Goal: Task Accomplishment & Management: Manage account settings

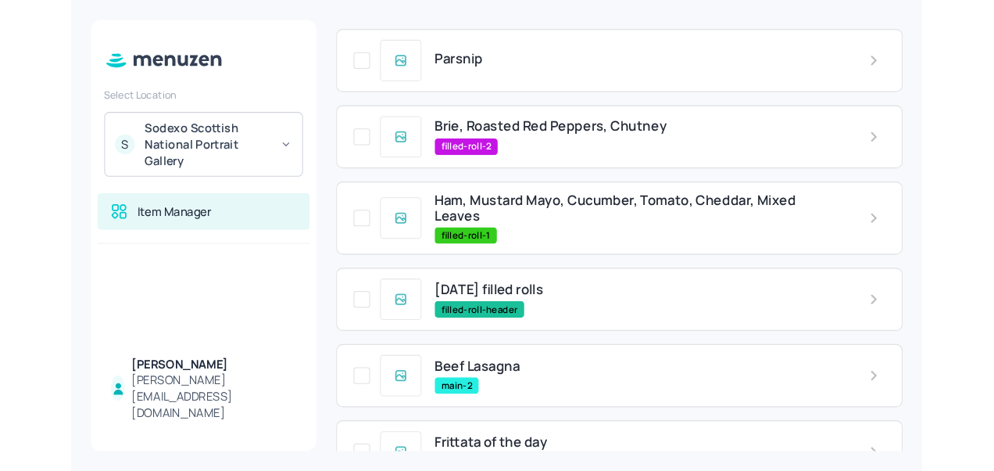
scroll to position [125, 0]
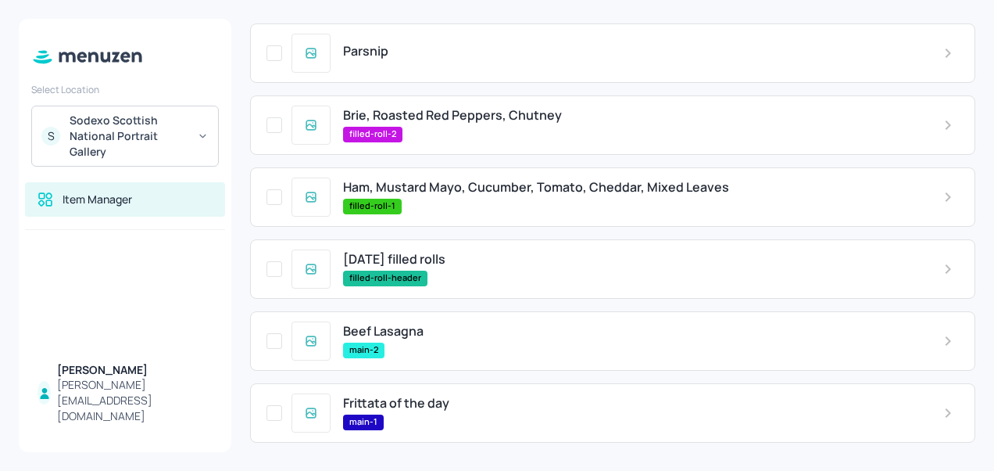
click at [403, 58] on div "Parsnip" at bounding box center [630, 51] width 575 height 15
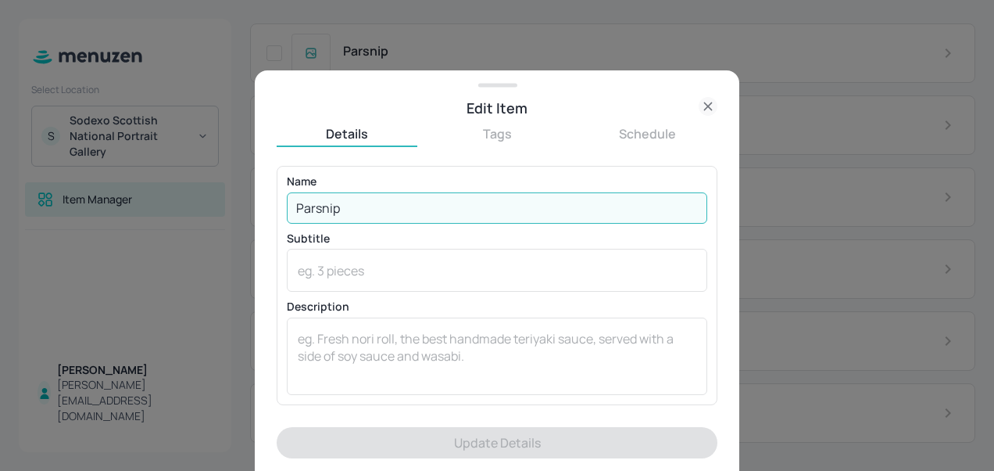
drag, startPoint x: 417, startPoint y: 213, endPoint x: 274, endPoint y: 202, distance: 144.3
click at [274, 202] on div "Edit Item Details Tags Schedule Name Parsnip ​ Subtitle x ​ Description x ​ Pri…" at bounding box center [497, 270] width 485 height 400
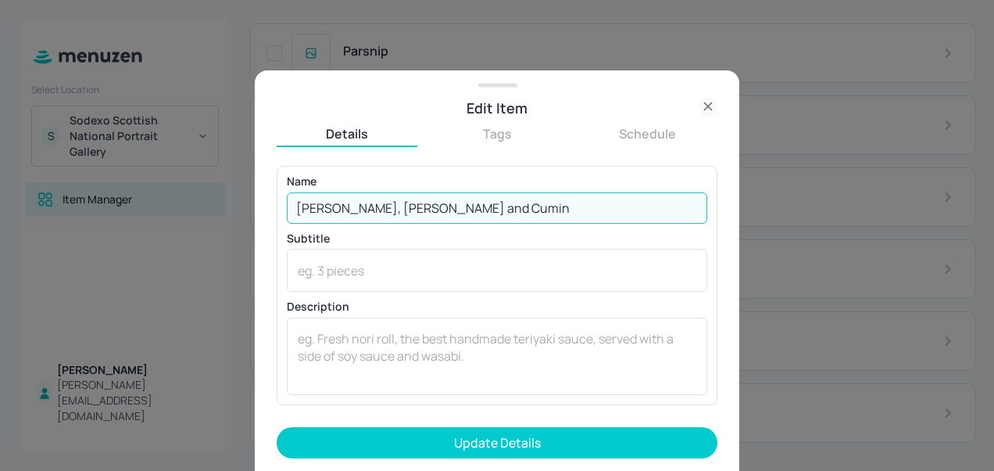
type input "[PERSON_NAME], [PERSON_NAME] and Cumin"
click at [277, 427] on button "Update Details" at bounding box center [497, 442] width 441 height 31
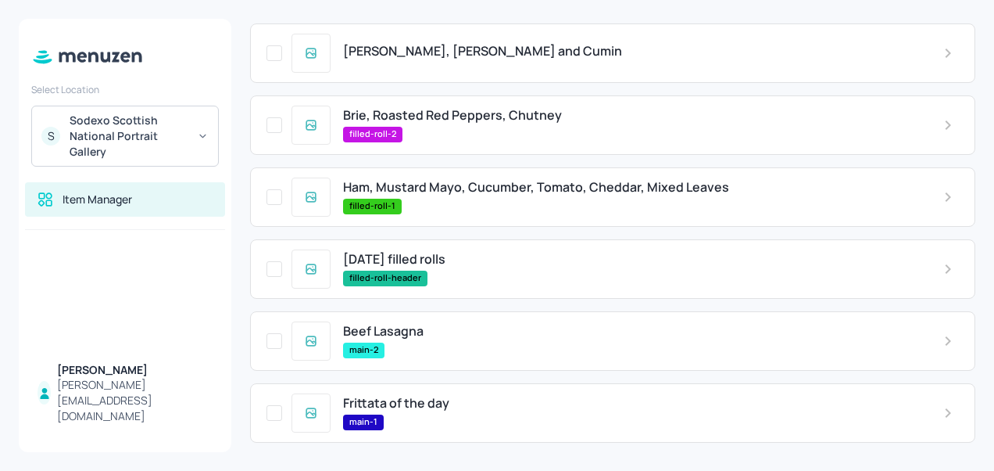
click at [435, 111] on span "Brie, Roasted Red Peppers, Chutney" at bounding box center [452, 115] width 219 height 15
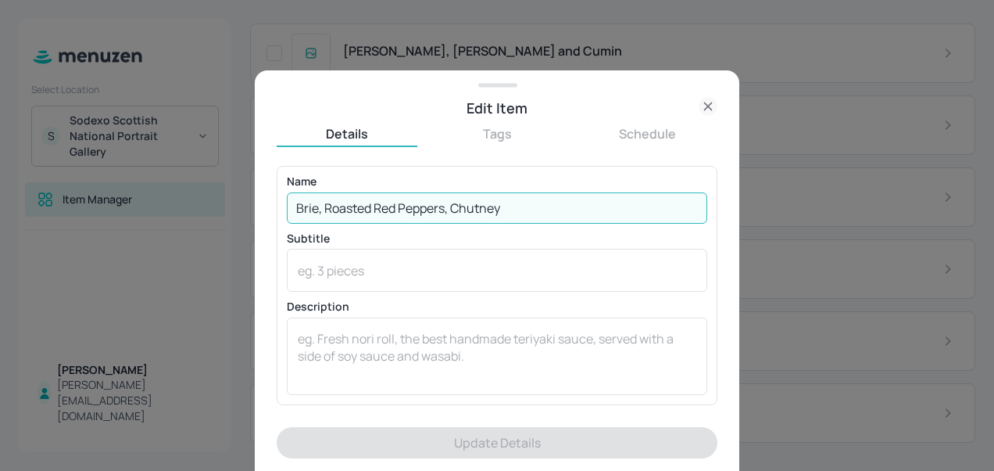
drag, startPoint x: 523, startPoint y: 205, endPoint x: 289, endPoint y: 216, distance: 234.0
click at [289, 216] on input "Brie, Roasted Red Peppers, Chutney" at bounding box center [497, 207] width 421 height 31
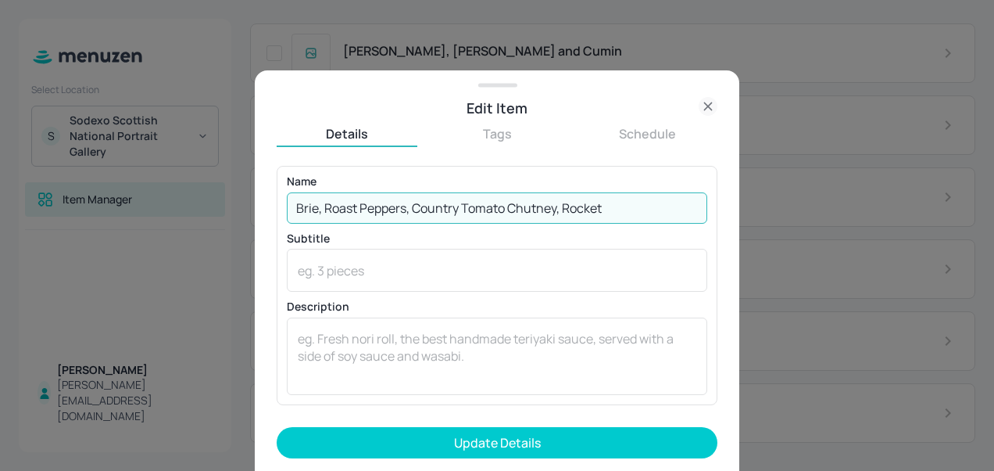
type input "Brie, Roast Peppers, Country Tomato Chutney, Rocket"
click at [277, 427] on button "Update Details" at bounding box center [497, 442] width 441 height 31
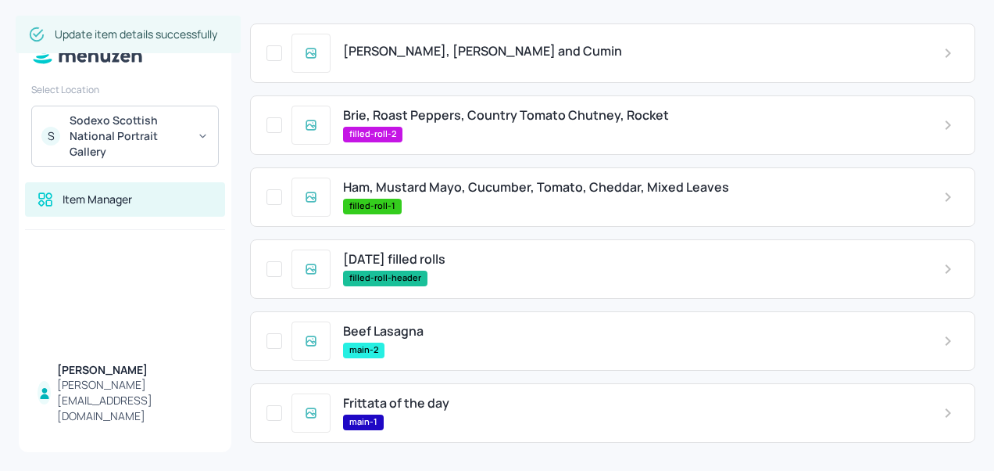
click at [440, 186] on span "Ham, Mustard Mayo, Cucumber, Tomato, Cheddar, Mixed Leaves" at bounding box center [536, 187] width 386 height 15
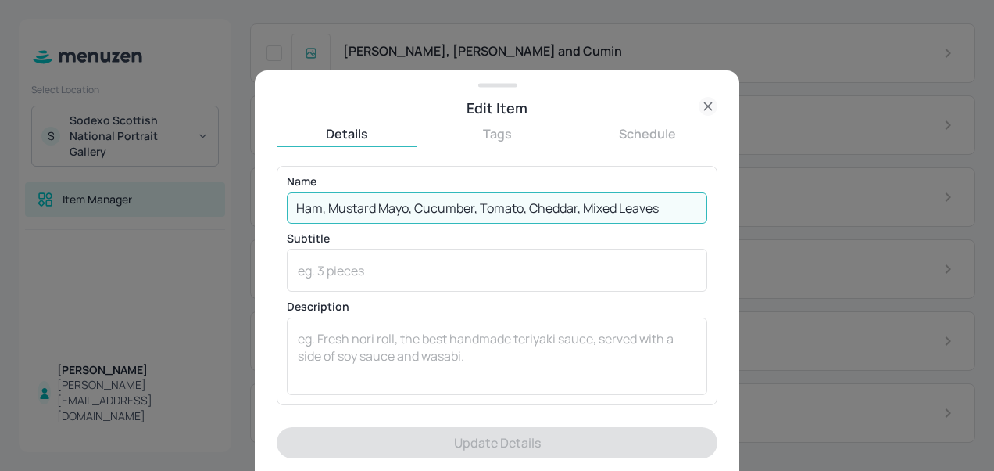
drag, startPoint x: 663, startPoint y: 210, endPoint x: 328, endPoint y: 213, distance: 335.4
click at [328, 213] on input "Ham, Mustard Mayo, Cucumber, Tomato, Cheddar, Mixed Leaves" at bounding box center [497, 207] width 421 height 31
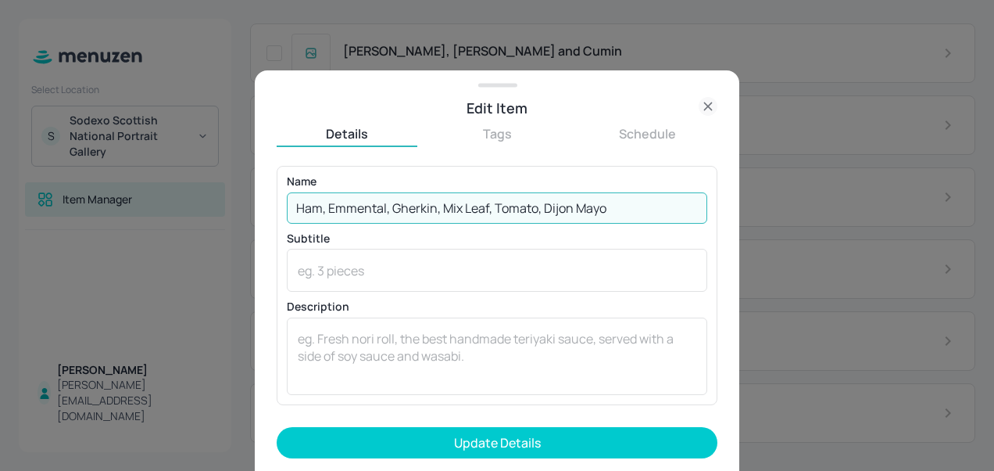
type input "Ham, Emmental, Gherkin, Mix Leaf, Tomato, Dijon Mayo"
click at [277, 427] on button "Update Details" at bounding box center [497, 442] width 441 height 31
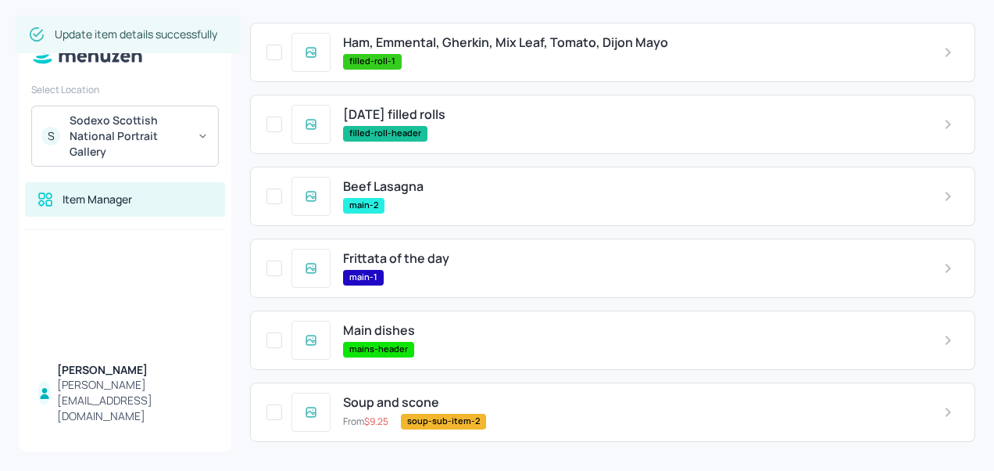
scroll to position [271, 0]
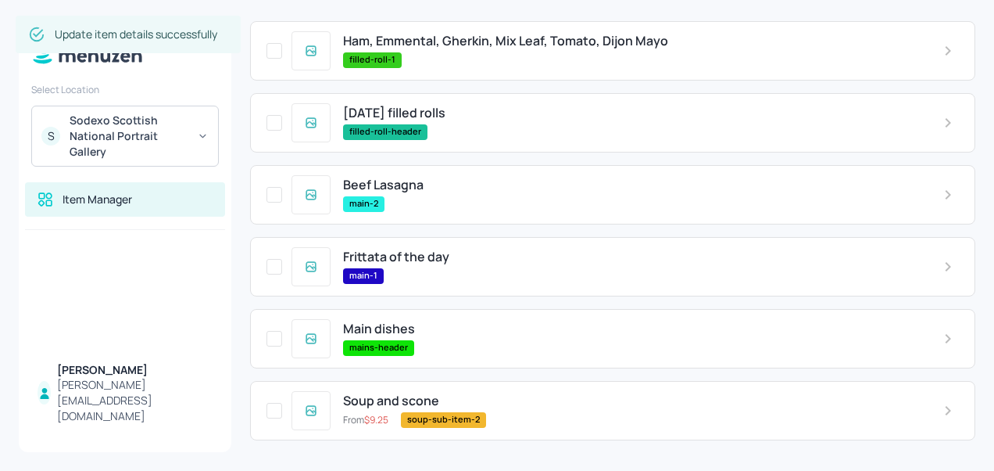
click at [420, 191] on span "Beef Lasagna" at bounding box center [383, 184] width 81 height 15
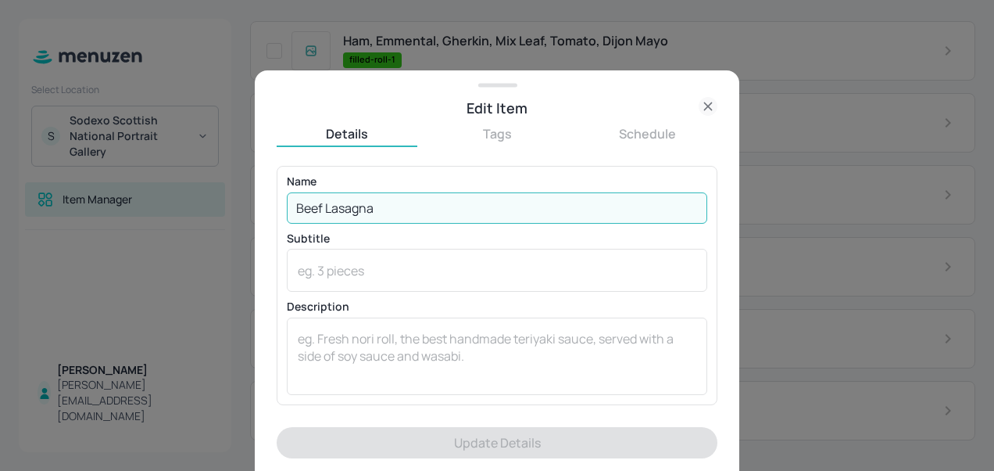
drag, startPoint x: 378, startPoint y: 208, endPoint x: 263, endPoint y: 211, distance: 115.7
click at [263, 211] on div "Edit Item Details Tags Schedule Name Beef Lasagna ​ Subtitle x ​ Description x …" at bounding box center [497, 270] width 485 height 400
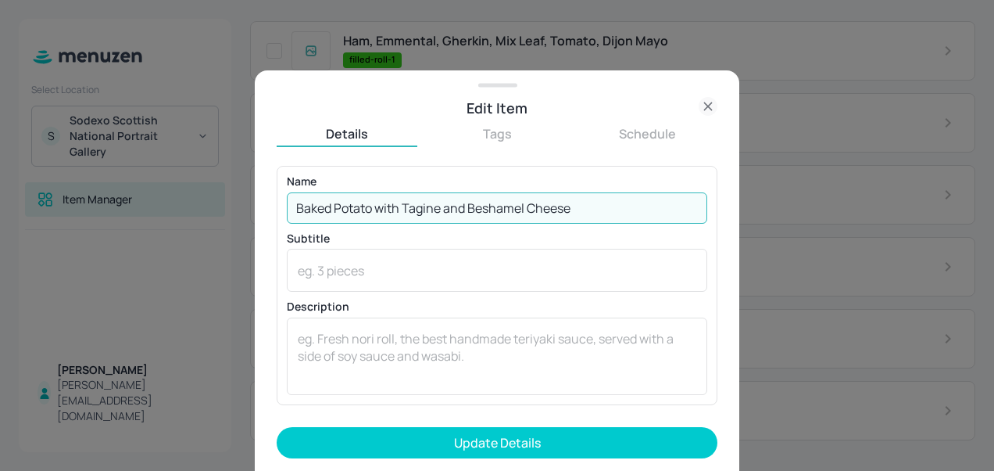
type input "Baked Potato with Tagine and Beshamel Cheese"
click at [277, 427] on button "Update Details" at bounding box center [497, 442] width 441 height 31
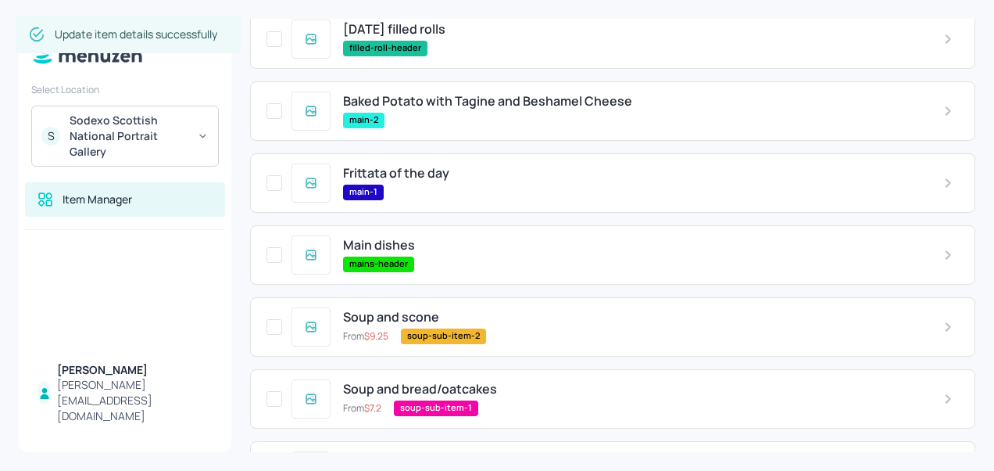
scroll to position [356, 0]
click at [428, 185] on div "main-1" at bounding box center [630, 192] width 575 height 16
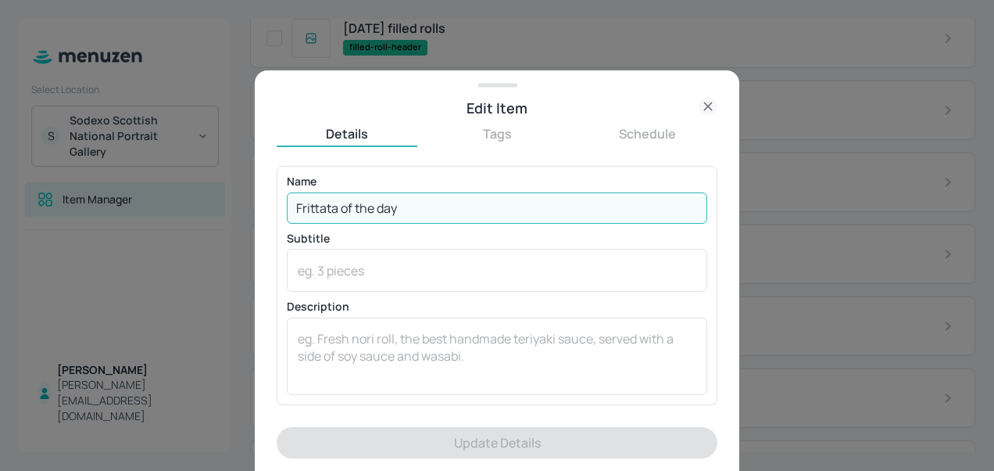
drag, startPoint x: 430, startPoint y: 212, endPoint x: 288, endPoint y: 196, distance: 143.1
click at [288, 196] on input "Frittata of the day" at bounding box center [497, 207] width 421 height 31
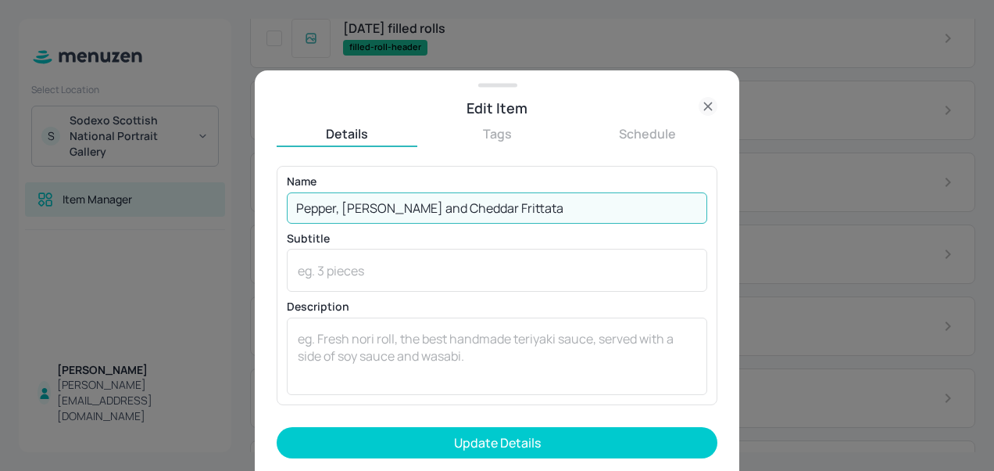
type input "Pepper, [PERSON_NAME] and Cheddar Frittata"
click at [277, 427] on button "Update Details" at bounding box center [497, 442] width 441 height 31
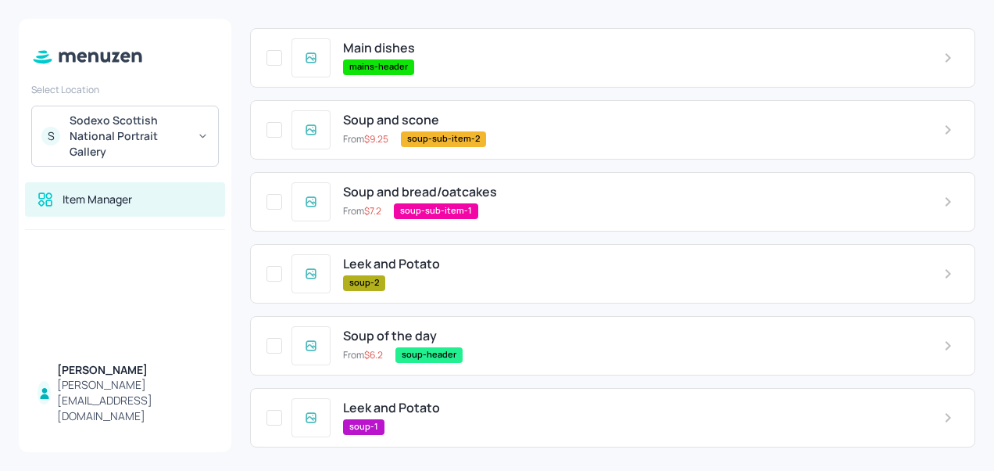
scroll to position [558, 0]
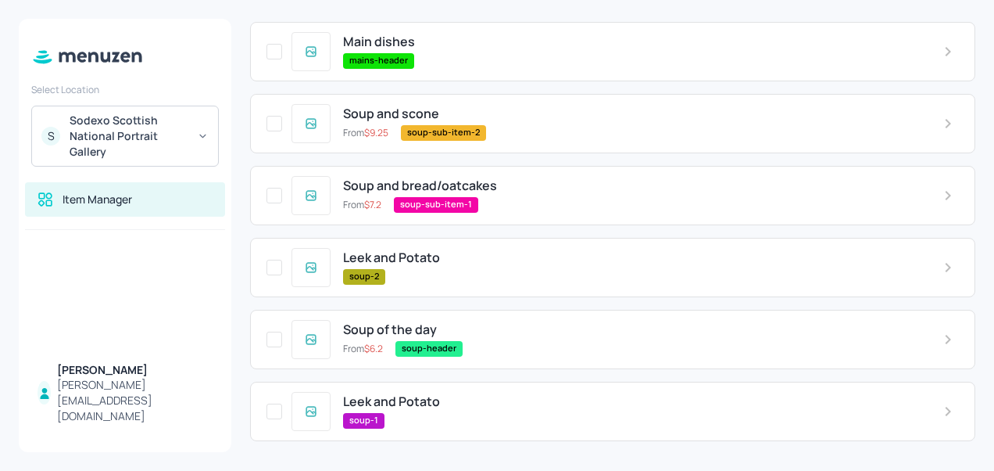
click at [433, 261] on span "Leek and Potato" at bounding box center [391, 257] width 97 height 15
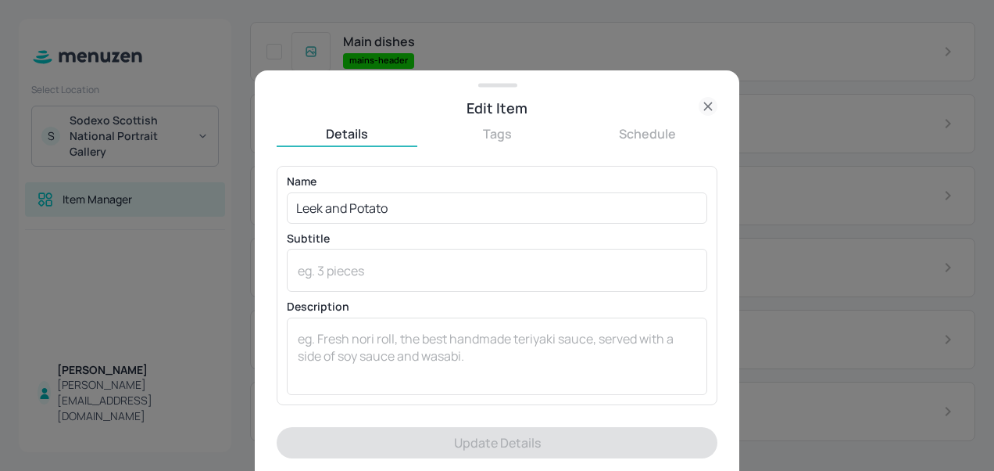
click at [703, 106] on icon at bounding box center [708, 106] width 19 height 19
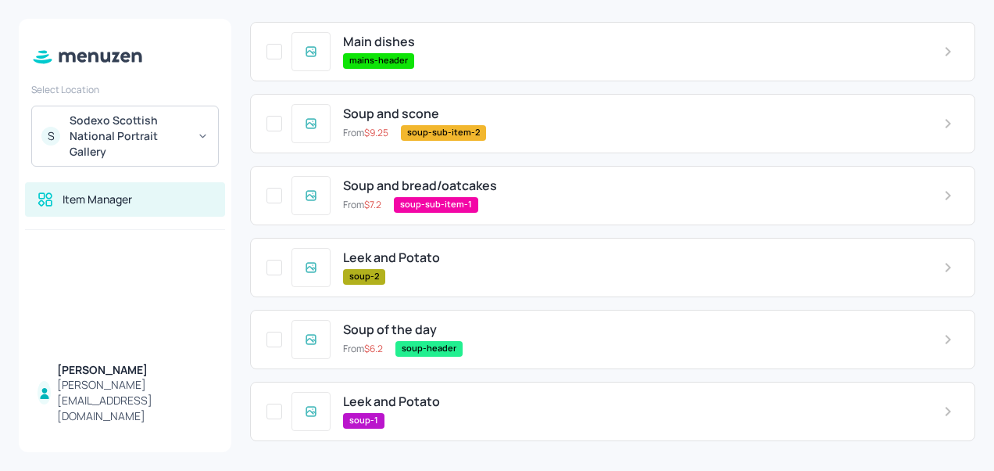
click at [443, 277] on div "soup-2" at bounding box center [630, 277] width 575 height 16
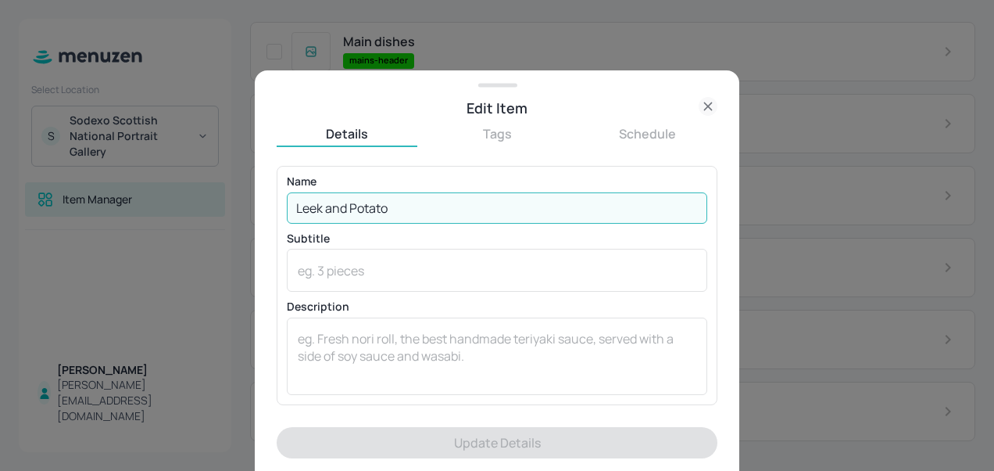
drag, startPoint x: 399, startPoint y: 209, endPoint x: 285, endPoint y: 206, distance: 113.4
click at [285, 206] on div "Name [PERSON_NAME] and Potato ​ Subtitle x ​ Description x ​" at bounding box center [497, 285] width 441 height 238
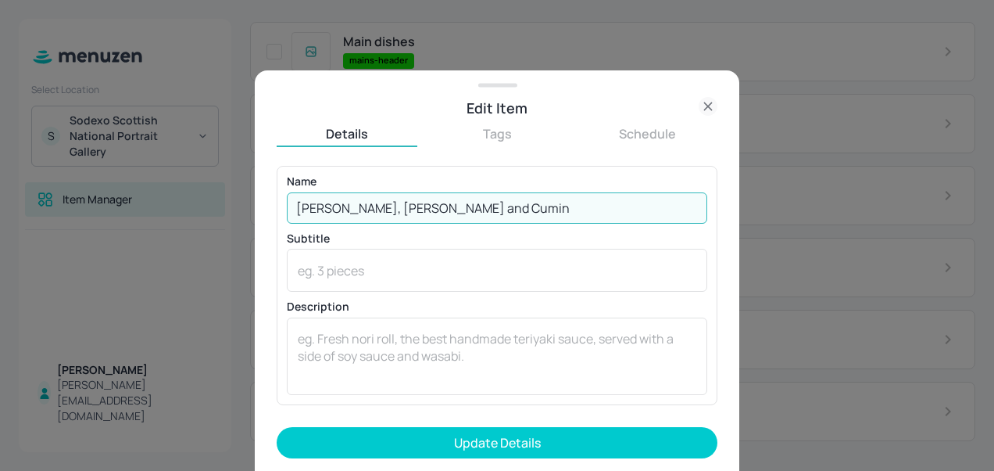
type input "[PERSON_NAME], [PERSON_NAME] and Cumin"
click at [277, 427] on button "Update Details" at bounding box center [497, 442] width 441 height 31
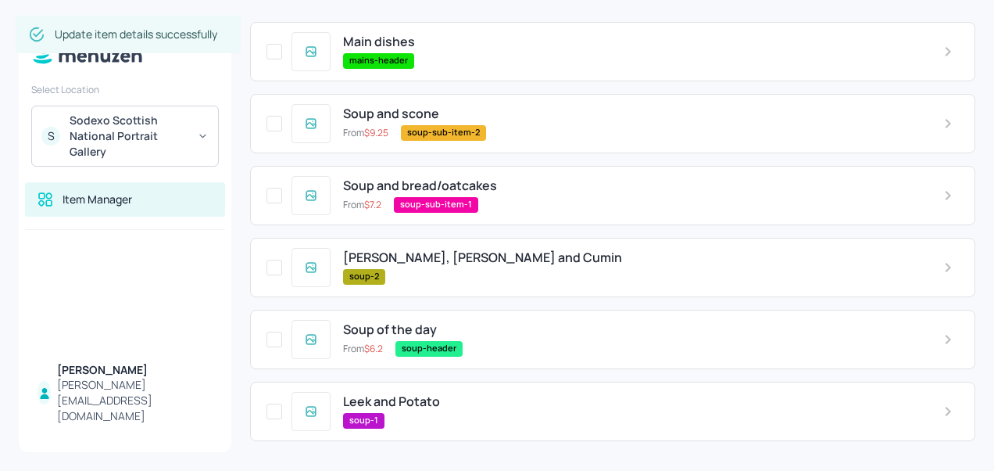
click at [370, 398] on span "Leek and Potato" at bounding box center [391, 401] width 97 height 15
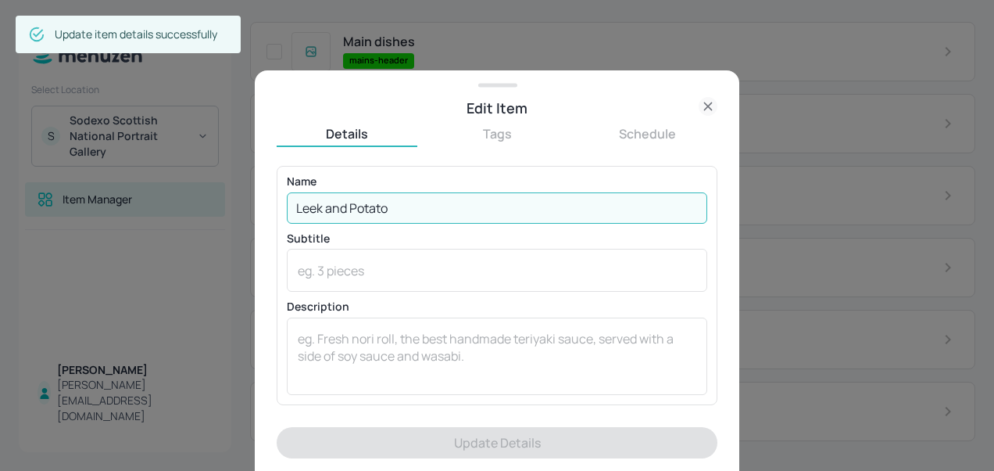
drag, startPoint x: 417, startPoint y: 199, endPoint x: 289, endPoint y: 203, distance: 128.3
click at [289, 203] on input "Leek and Potato" at bounding box center [497, 207] width 421 height 31
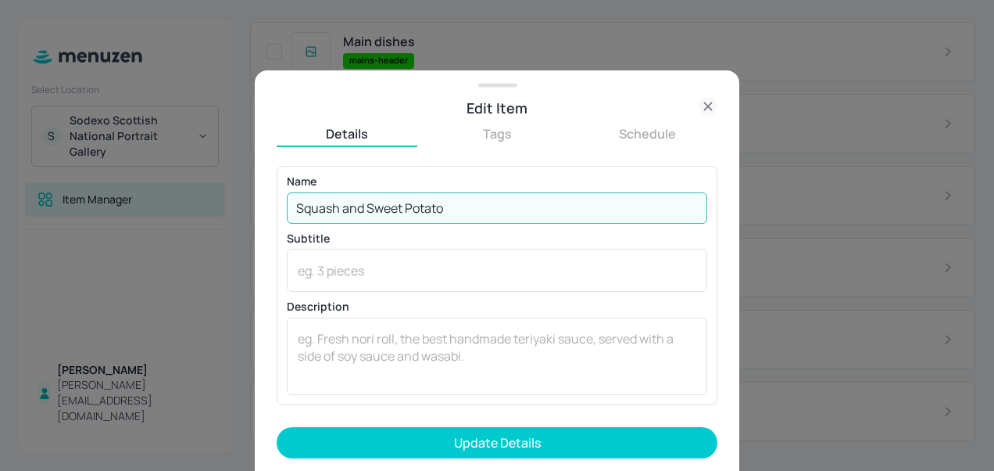
type input "Squash and Sweet Potato"
click at [277, 427] on button "Update Details" at bounding box center [497, 442] width 441 height 31
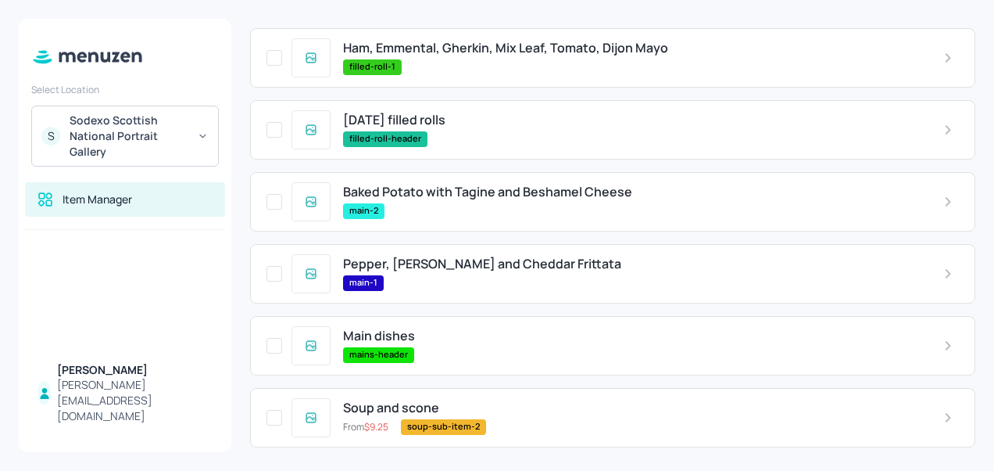
scroll to position [0, 0]
